Goal: Contribute content

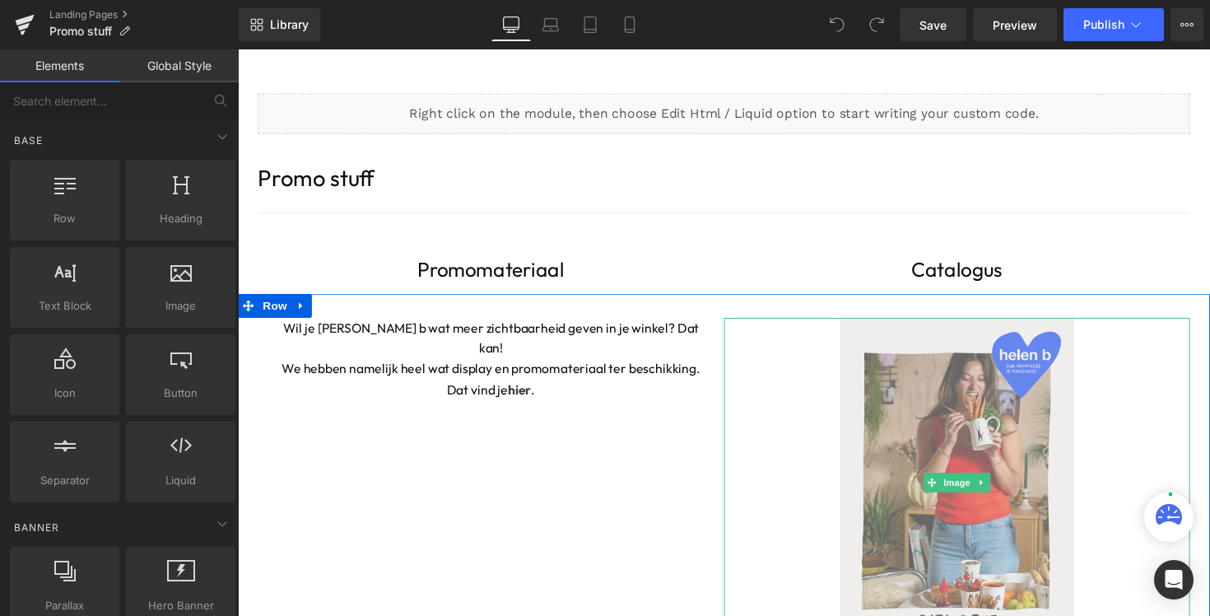
click at [924, 441] on img at bounding box center [974, 493] width 239 height 338
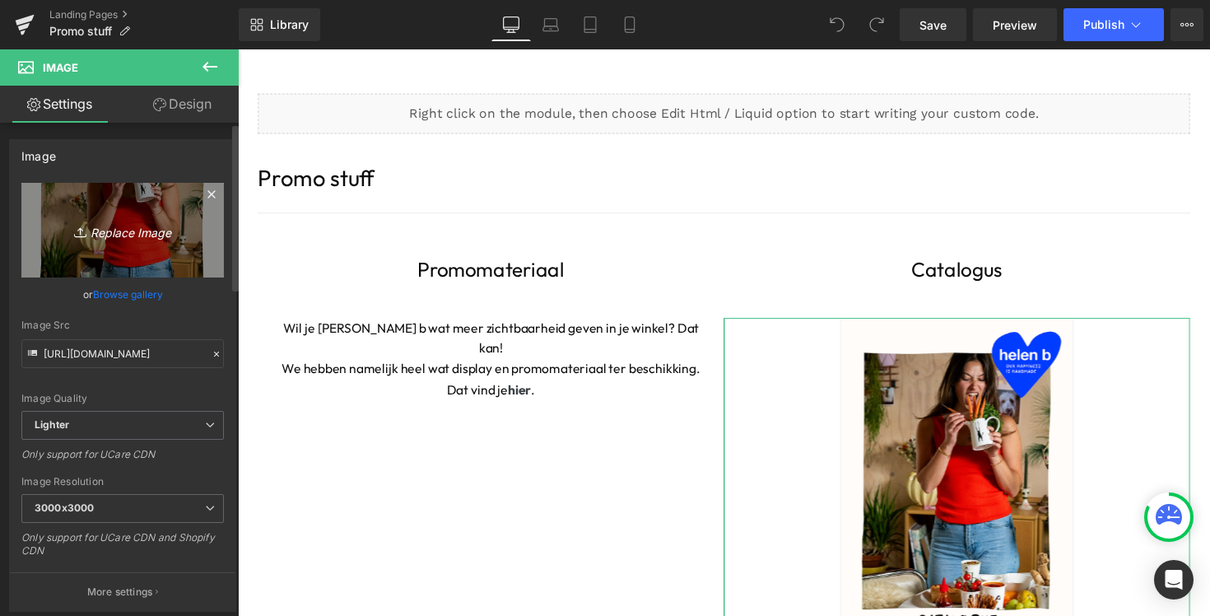
click at [105, 231] on icon "Replace Image" at bounding box center [123, 230] width 132 height 21
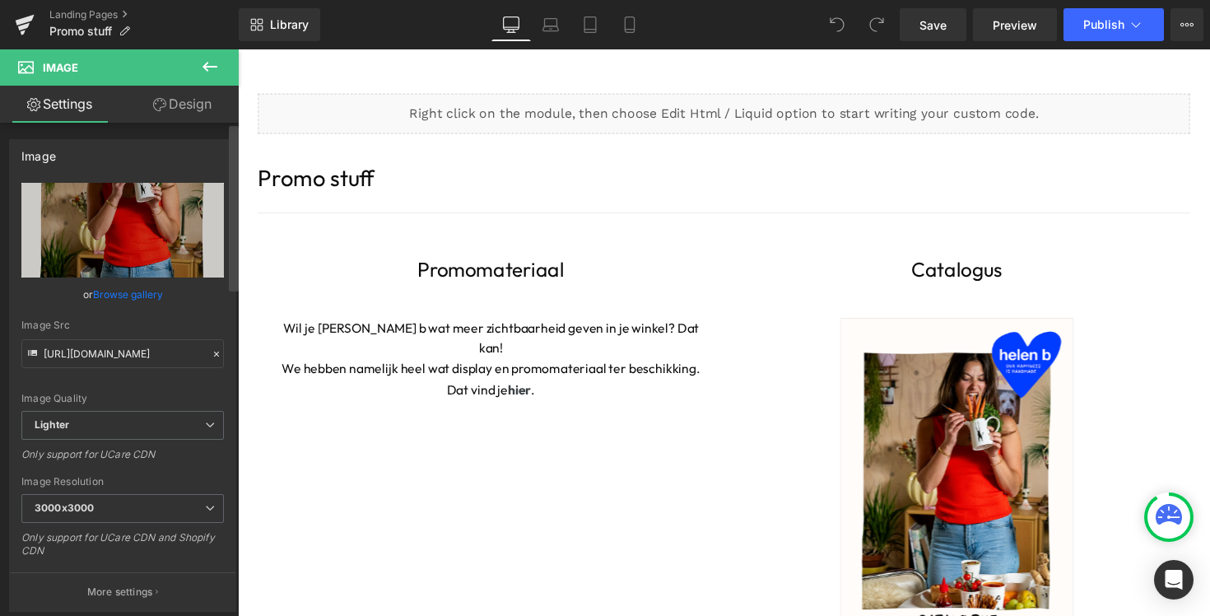
type input "C:\fakepath\Scherm­afbeelding [DATE] 13.38.59.png"
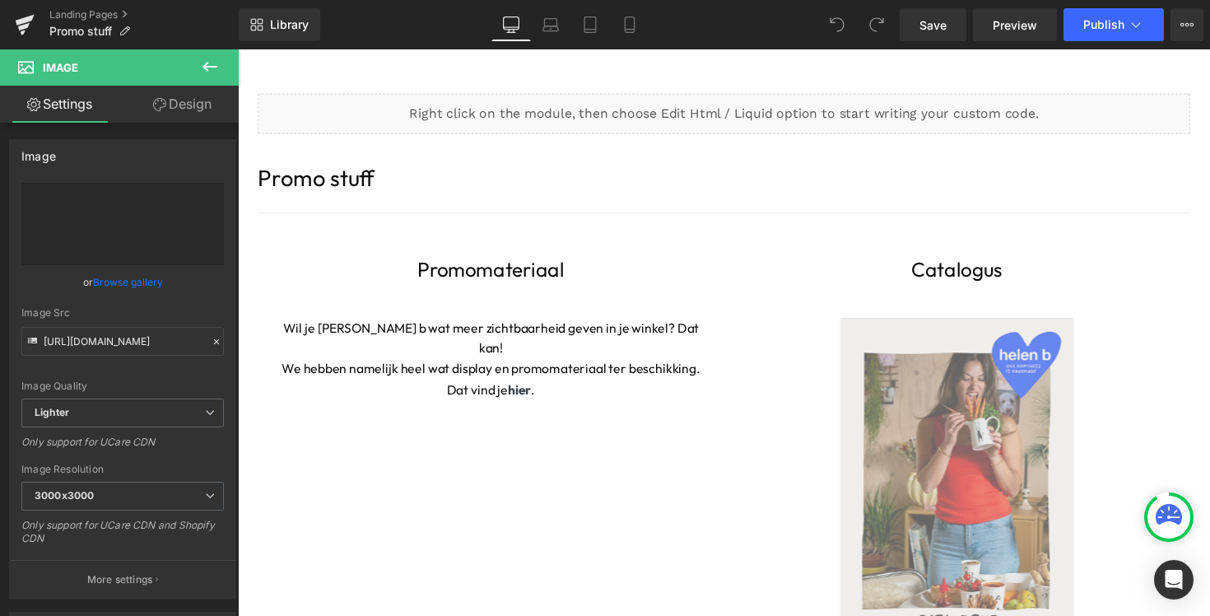
type input "[URL][DOMAIN_NAME]"
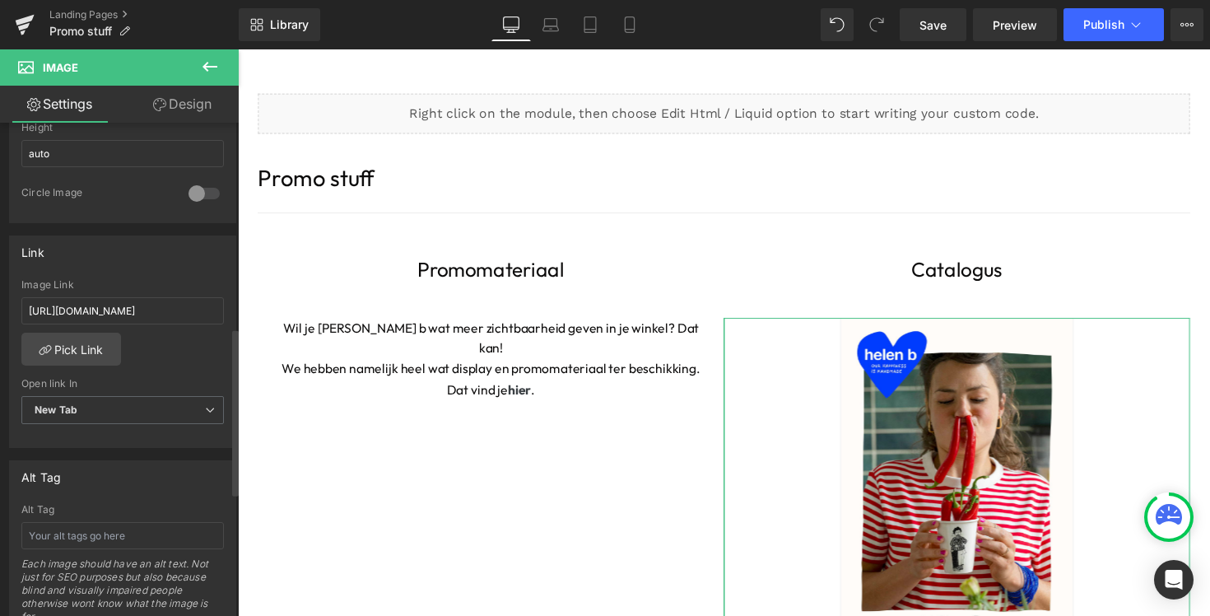
scroll to position [628, 0]
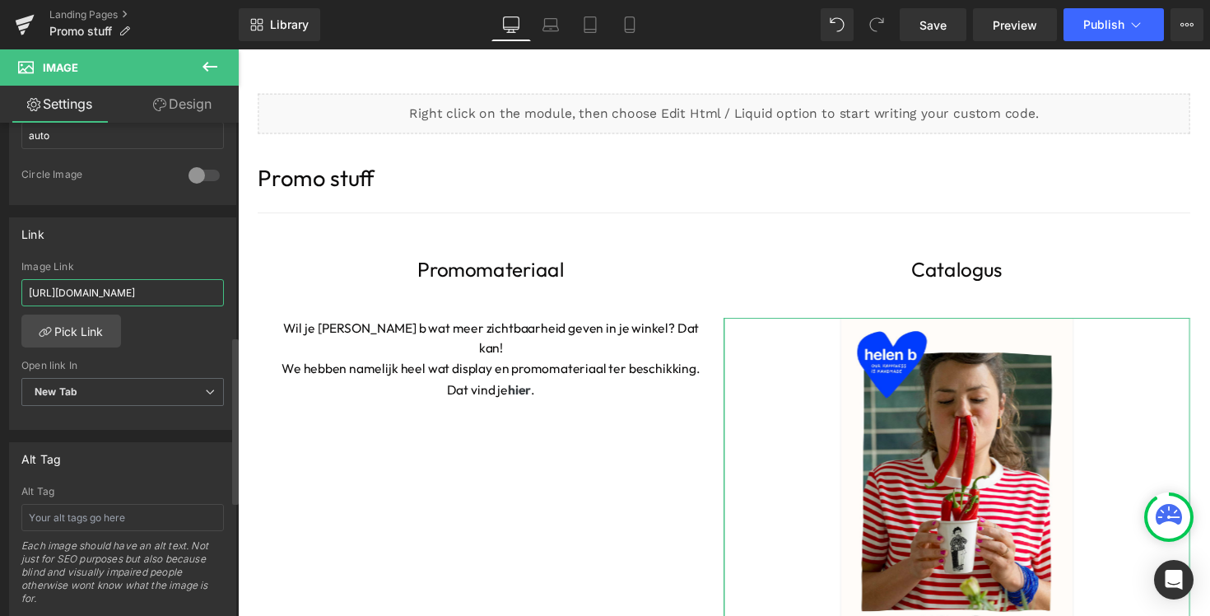
click at [90, 286] on input "[URL][DOMAIN_NAME]" at bounding box center [122, 292] width 203 height 27
paste input "5.pdf?v=1754650670"
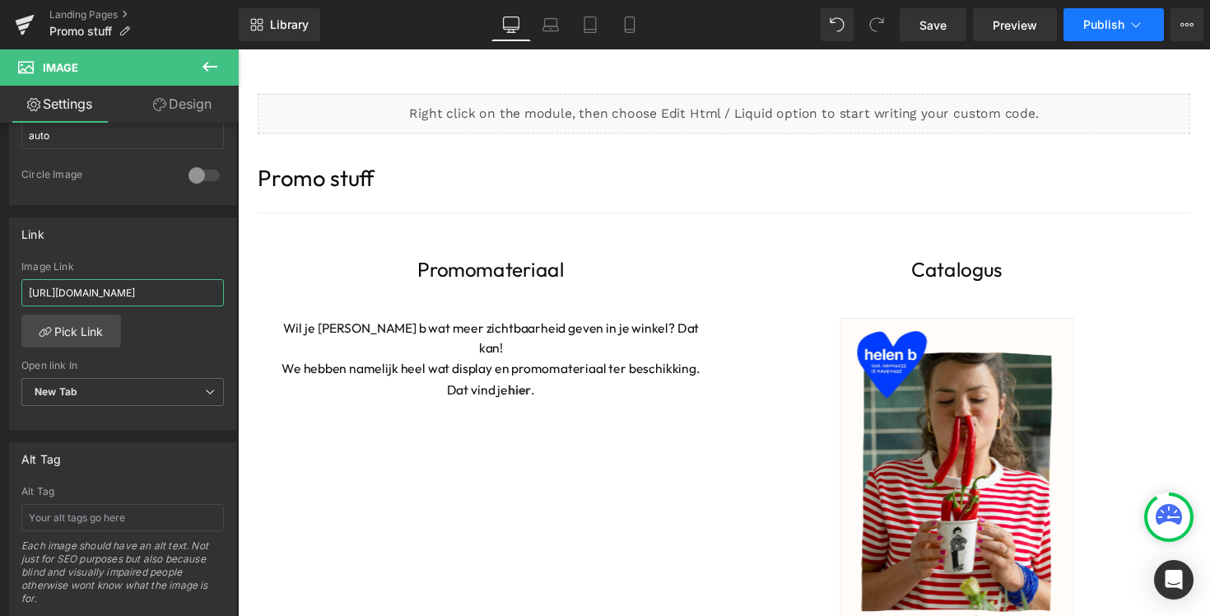
type input "[URL][DOMAIN_NAME]"
click at [1088, 26] on span "Publish" at bounding box center [1104, 24] width 41 height 13
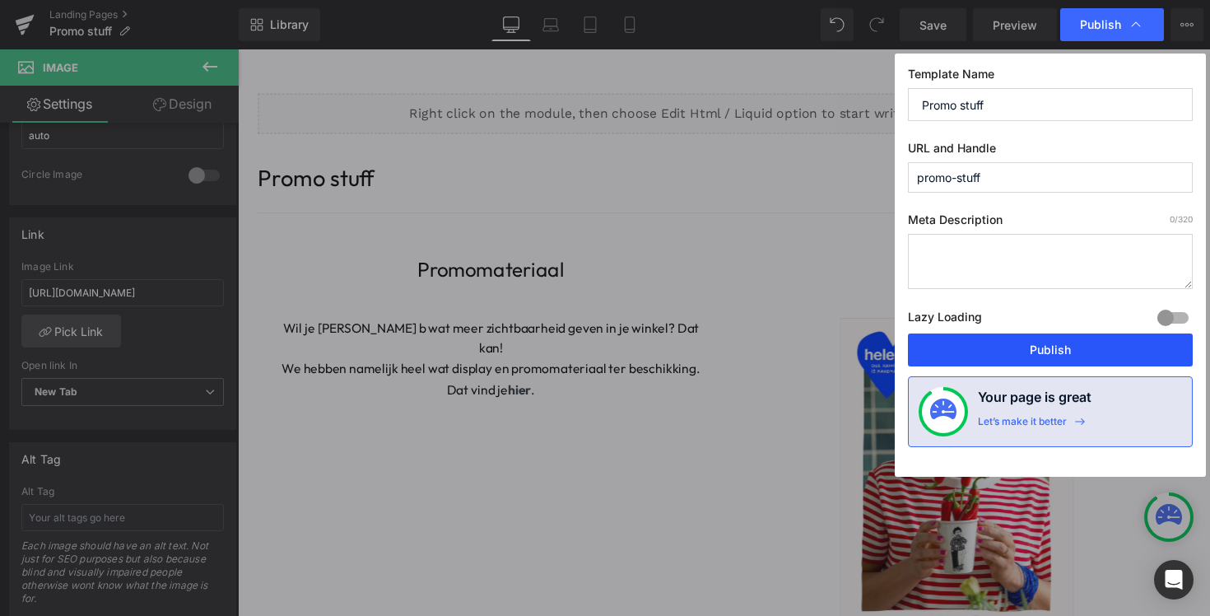
click at [1027, 356] on button "Publish" at bounding box center [1050, 349] width 285 height 33
